Goal: Complete application form: Complete application form

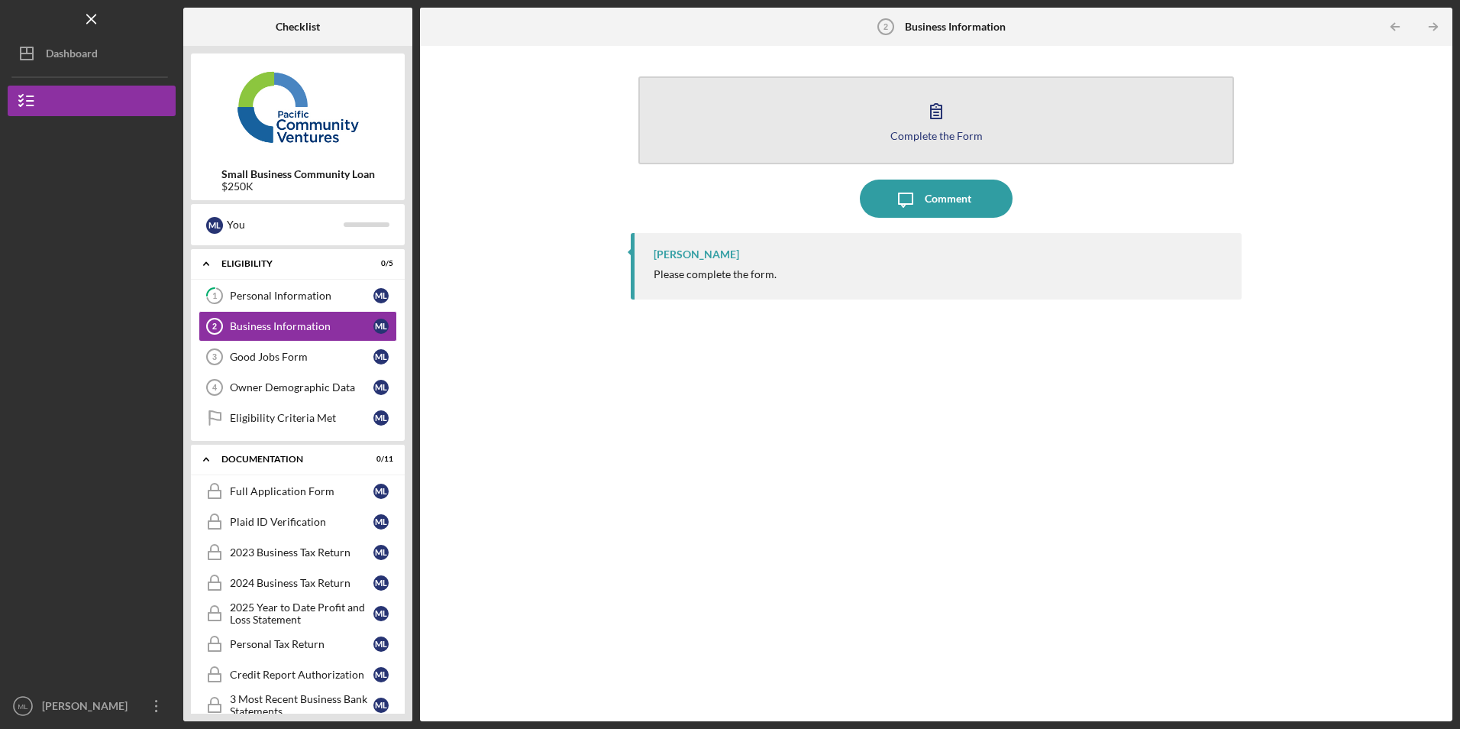
click at [785, 113] on button "Complete the Form Form" at bounding box center [936, 120] width 595 height 88
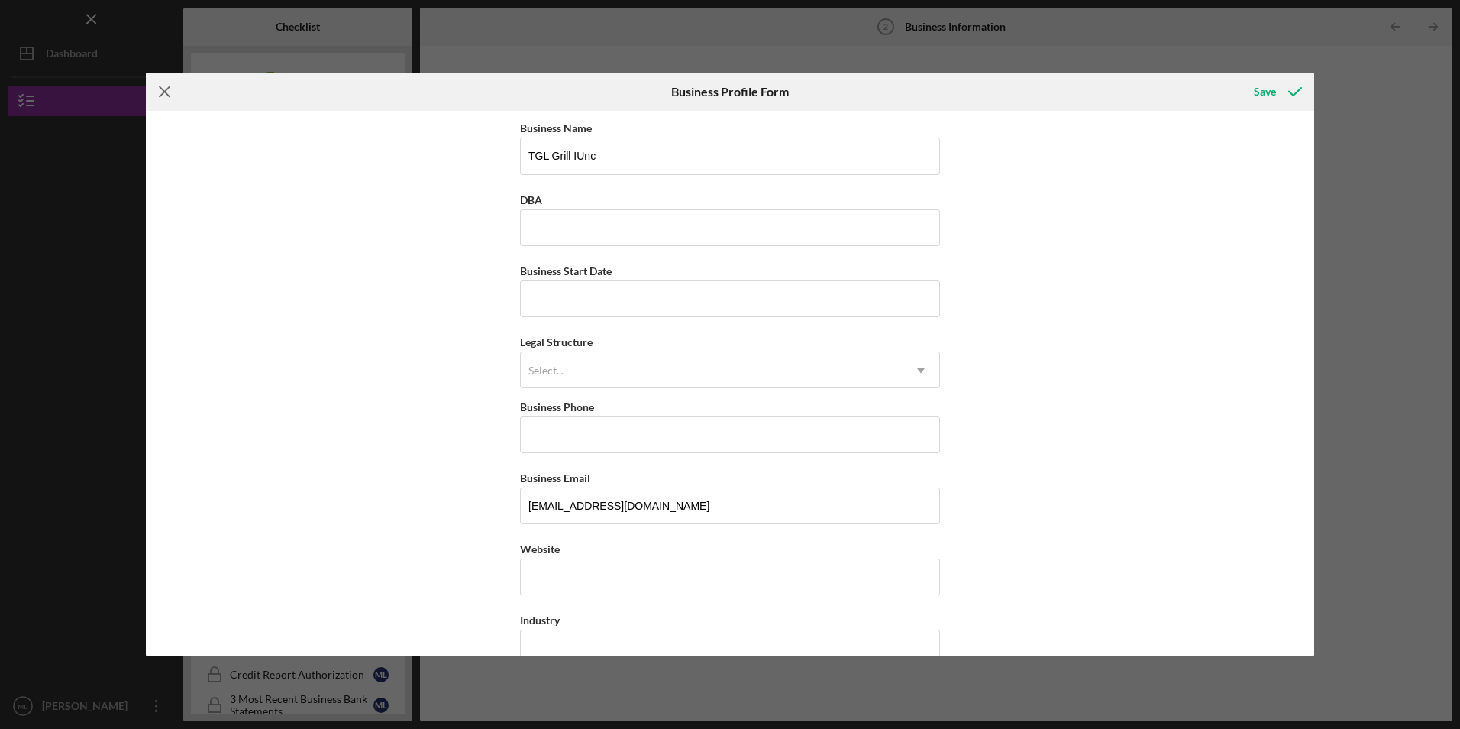
click at [163, 89] on icon "Icon/Menu Close" at bounding box center [165, 92] width 38 height 38
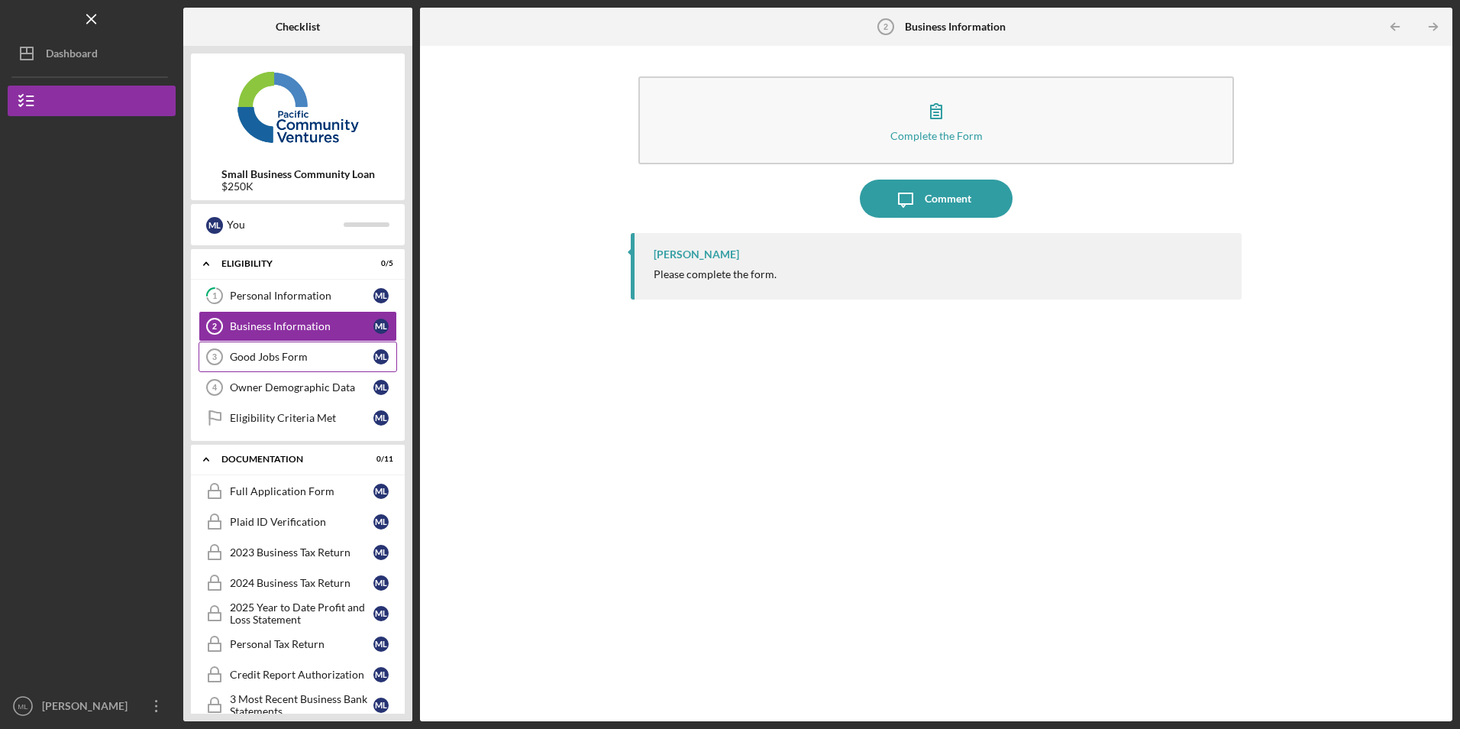
click at [306, 353] on div "Good Jobs Form" at bounding box center [302, 357] width 144 height 12
